Goal: Navigation & Orientation: Find specific page/section

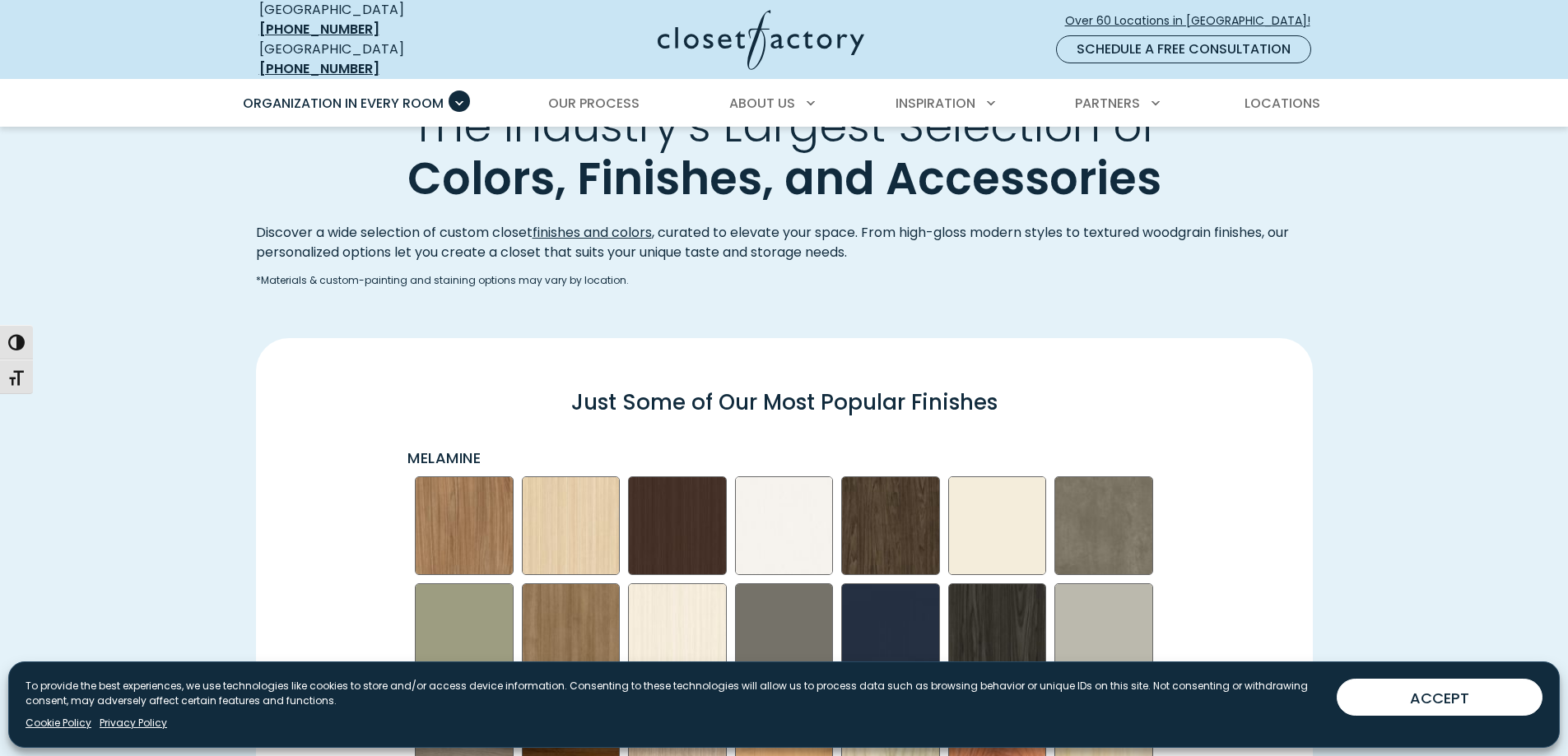
scroll to position [2163, 0]
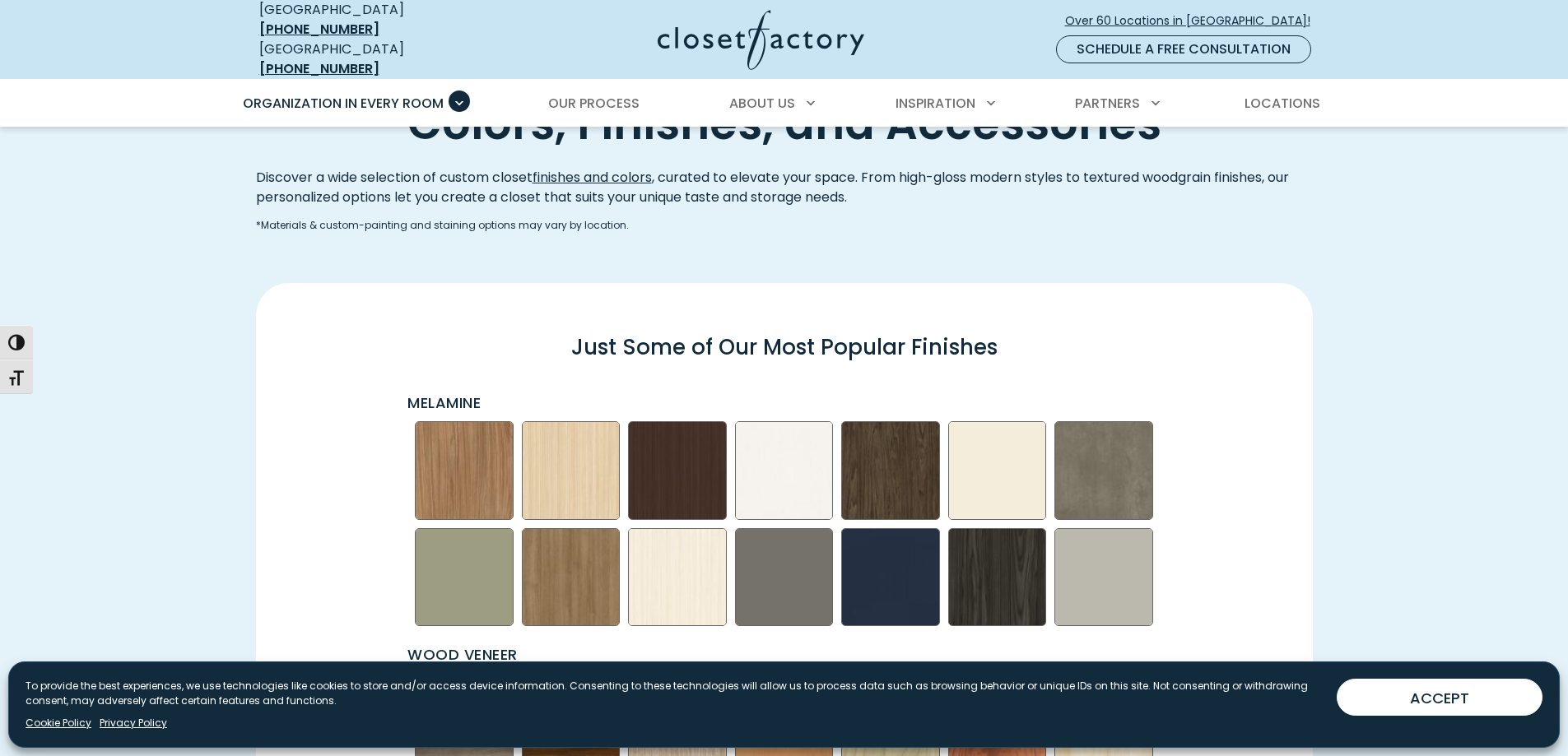
click at [695, 584] on img "Swatch Grid" at bounding box center [677, 578] width 98 height 98
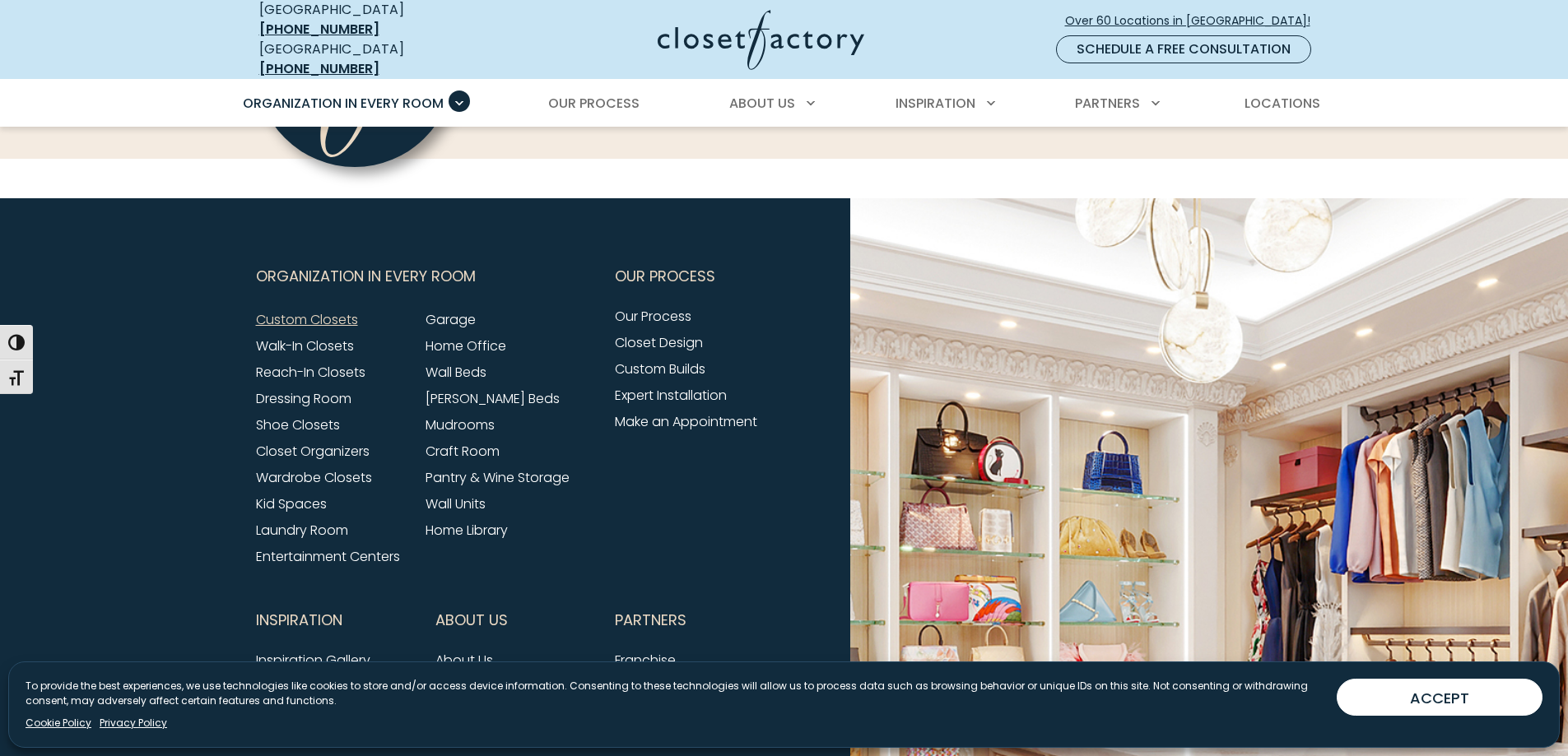
scroll to position [5294, 0]
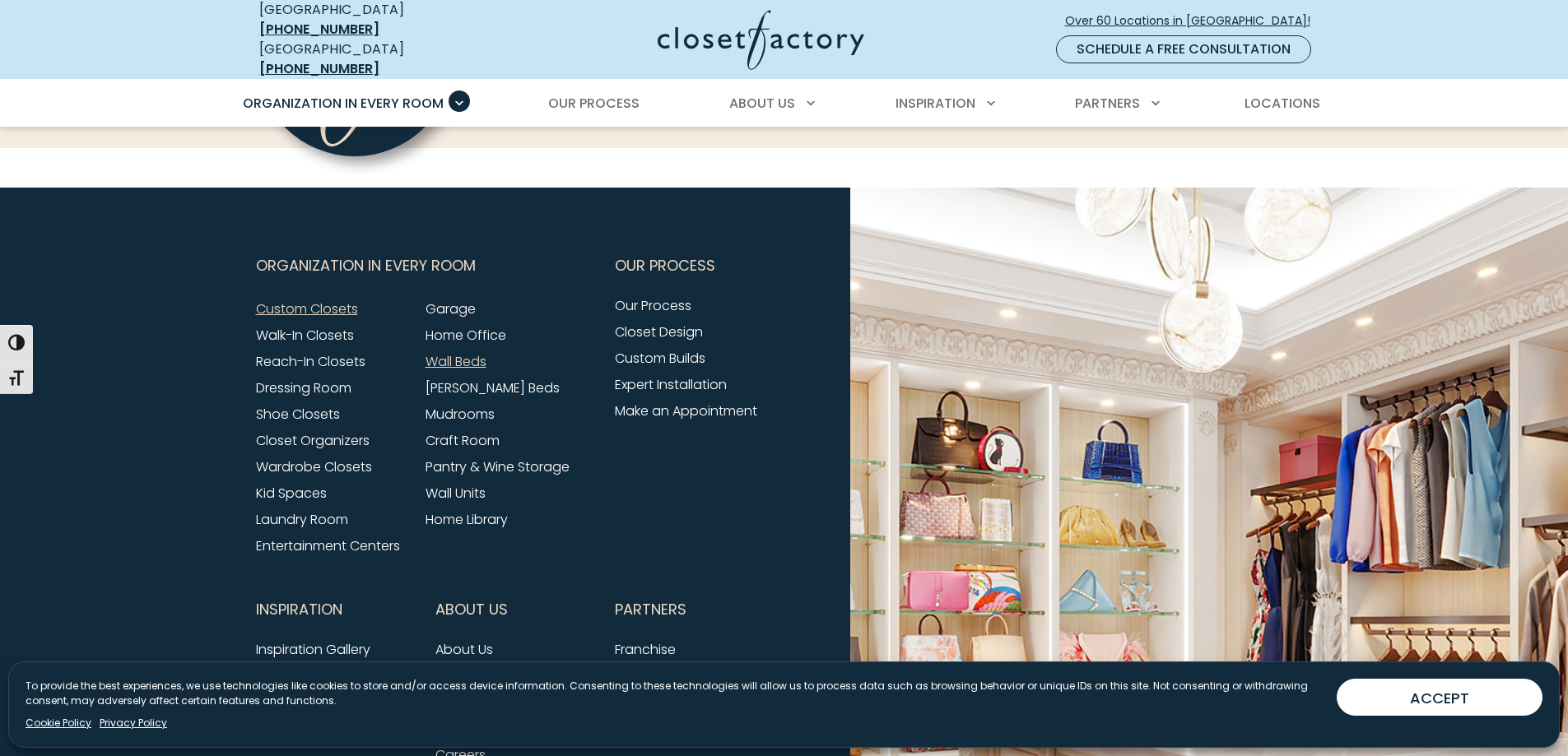
click at [435, 353] on link "Wall Beds" at bounding box center [456, 362] width 61 height 19
click at [329, 432] on link "Closet Organizers" at bounding box center [312, 441] width 113 height 19
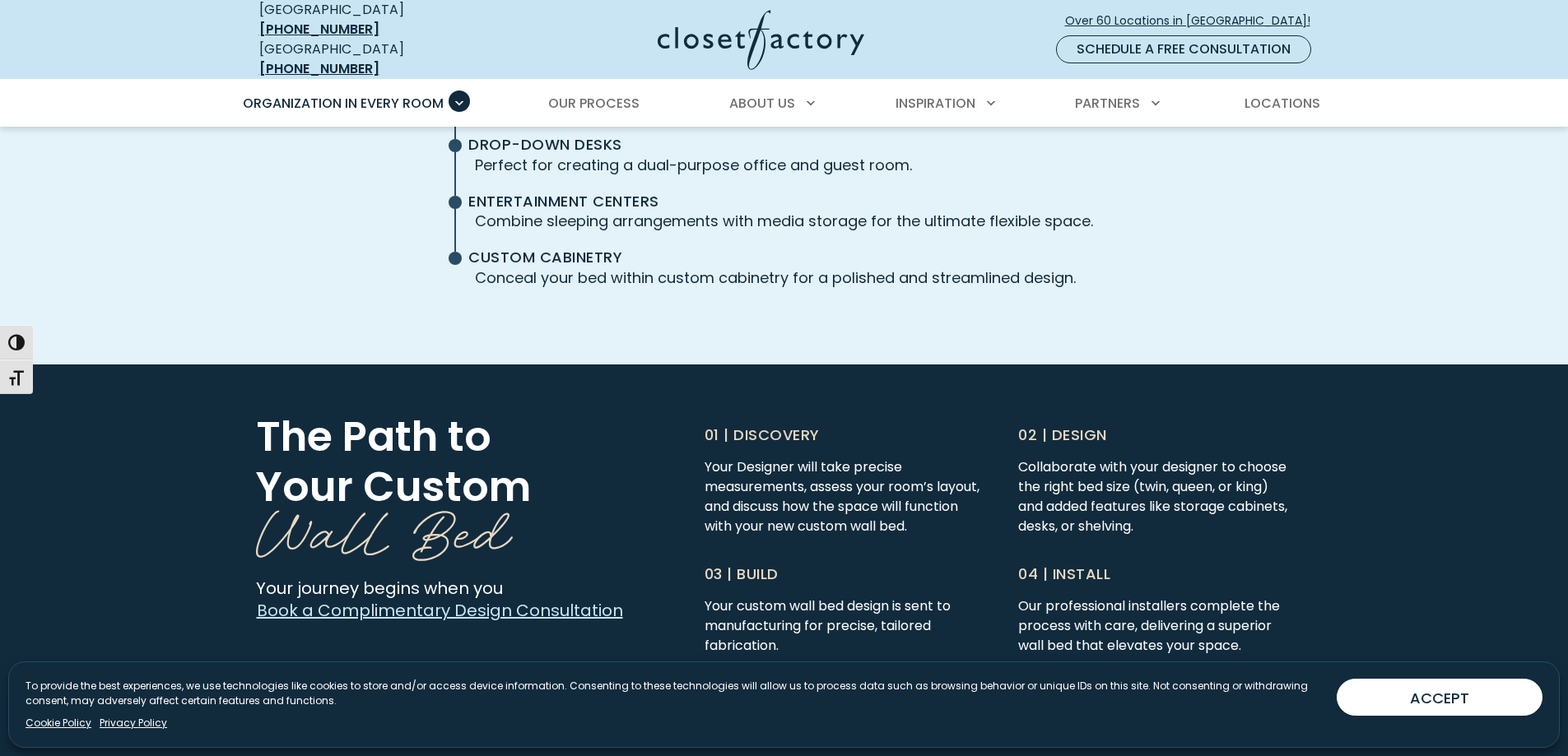
scroll to position [4074, 0]
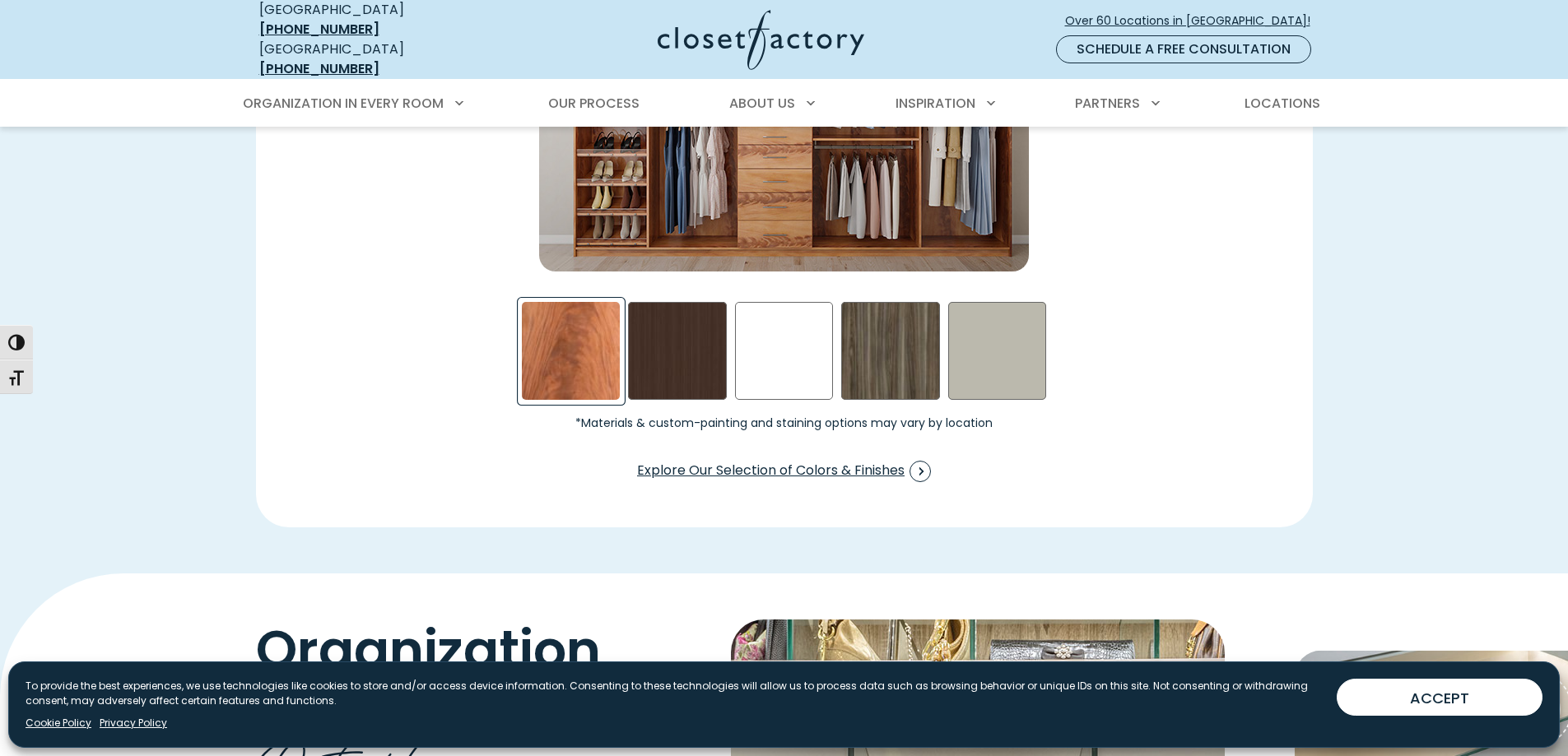
scroll to position [2658, 0]
